Goal: Browse casually

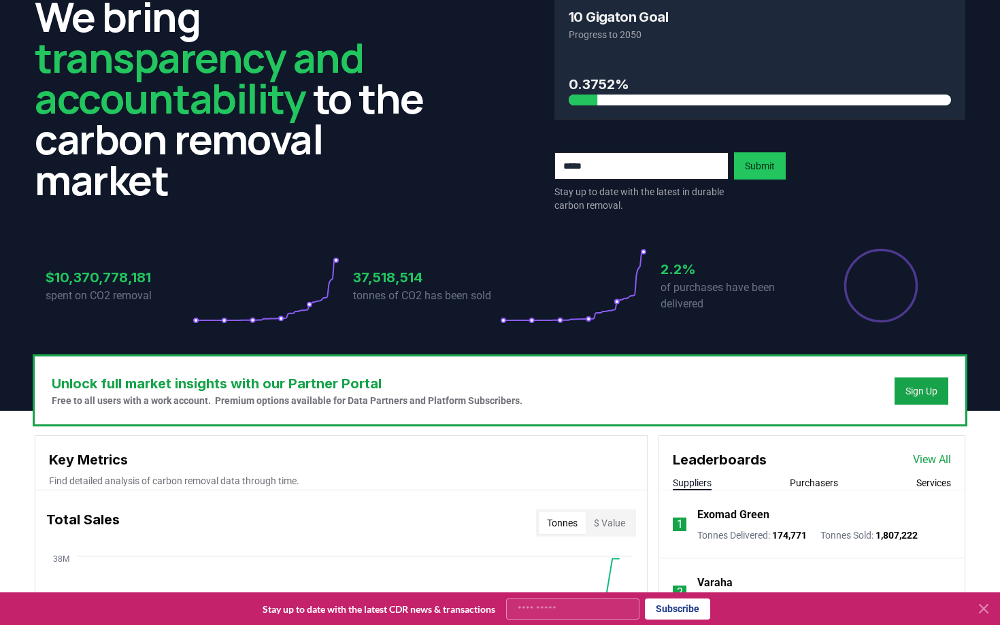
scroll to position [49, 0]
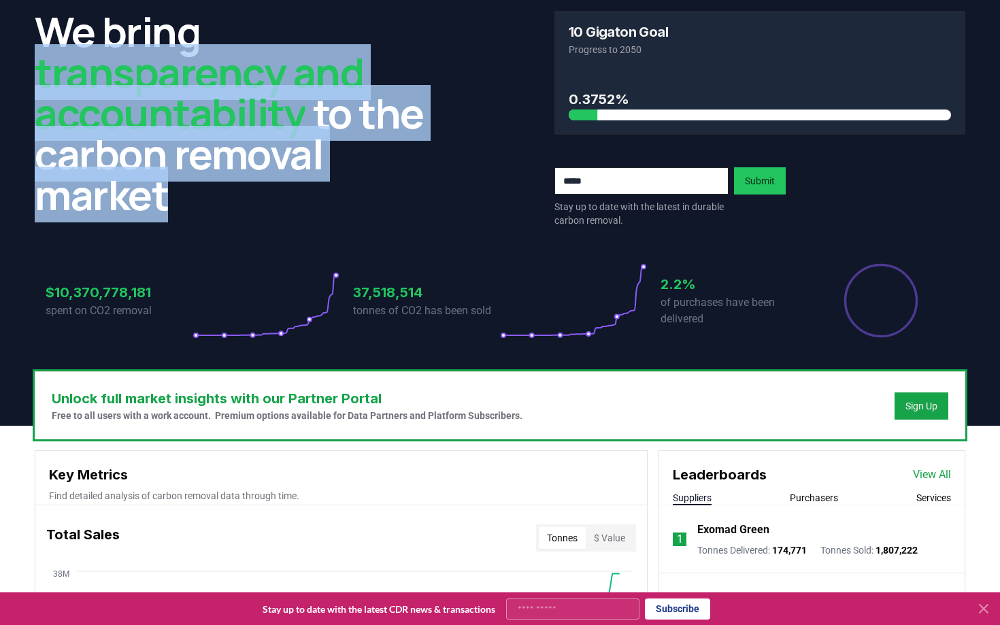
drag, startPoint x: 225, startPoint y: 202, endPoint x: 30, endPoint y: 72, distance: 234.0
click at [30, 72] on div "We bring transparency and accountability to the carbon removal market 10 Gigato…" at bounding box center [500, 186] width 953 height 372
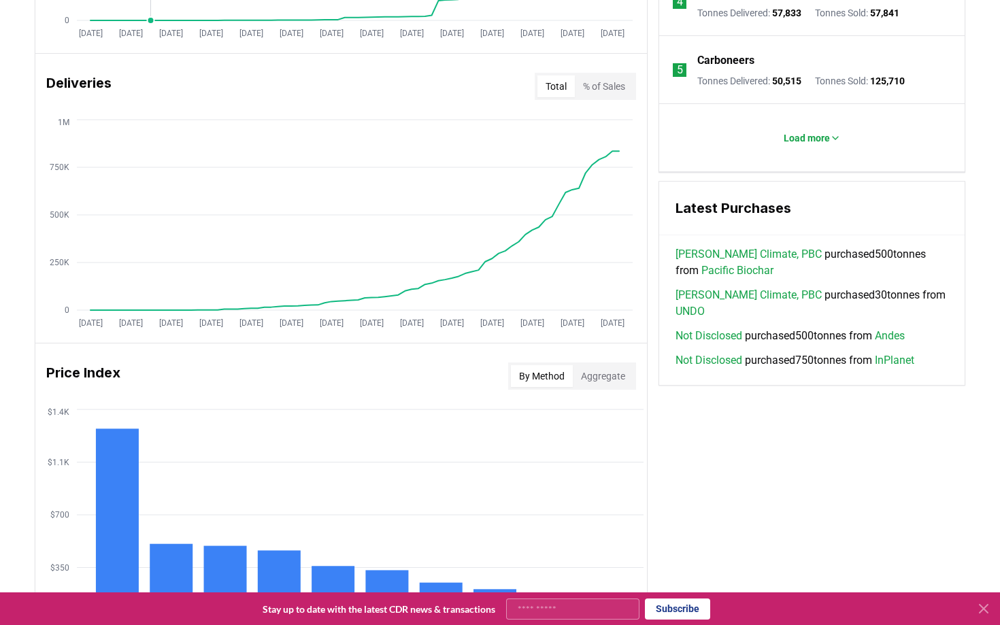
scroll to position [816, 0]
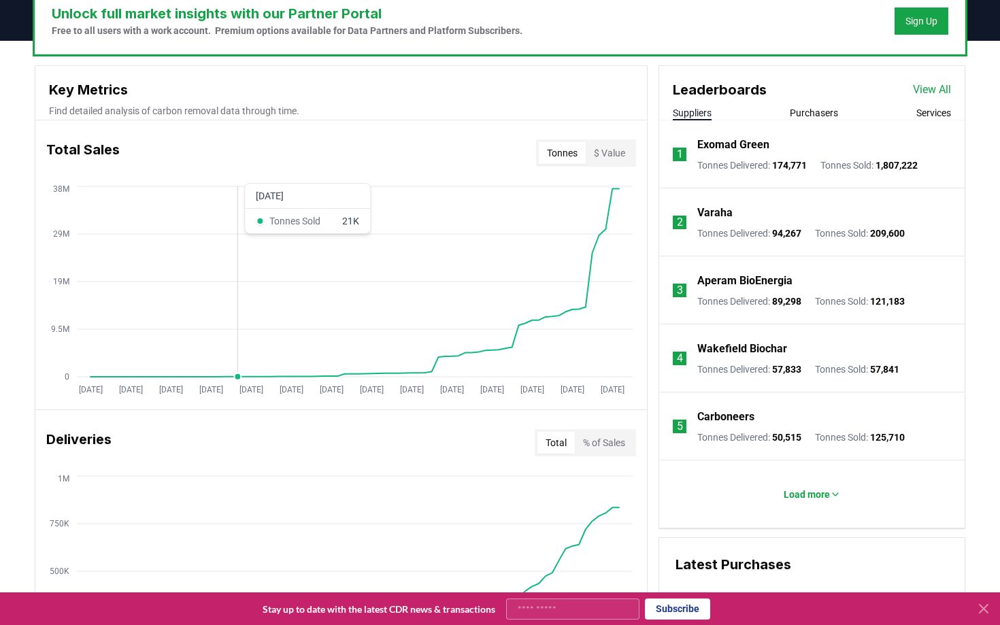
scroll to position [442, 0]
